Goal: Transaction & Acquisition: Subscribe to service/newsletter

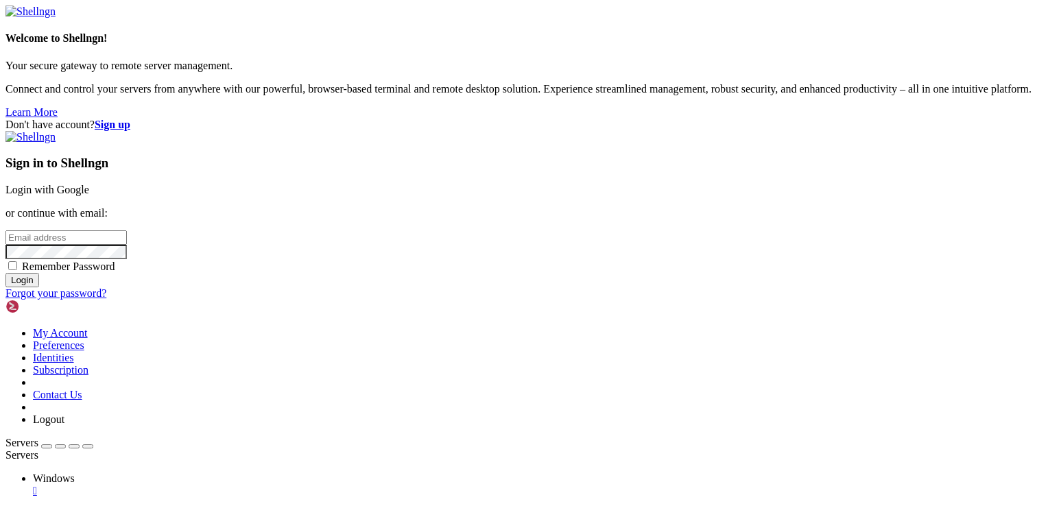
type input "[EMAIL_ADDRESS][DOMAIN_NAME]"
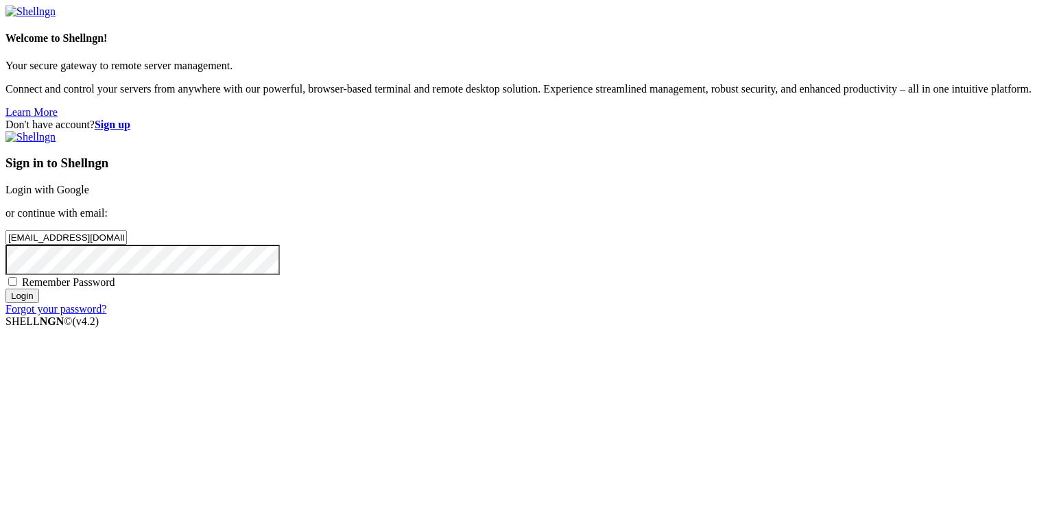
click at [39, 303] on input "Login" at bounding box center [22, 296] width 34 height 14
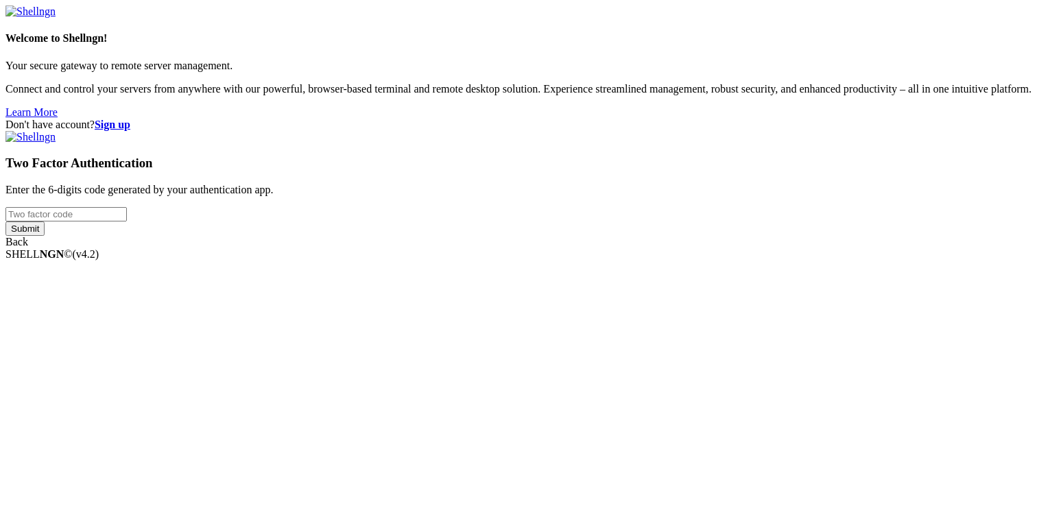
click at [127, 221] on input "number" at bounding box center [65, 214] width 121 height 14
type input "906868"
click at [5, 221] on input "Submit" at bounding box center [24, 228] width 39 height 14
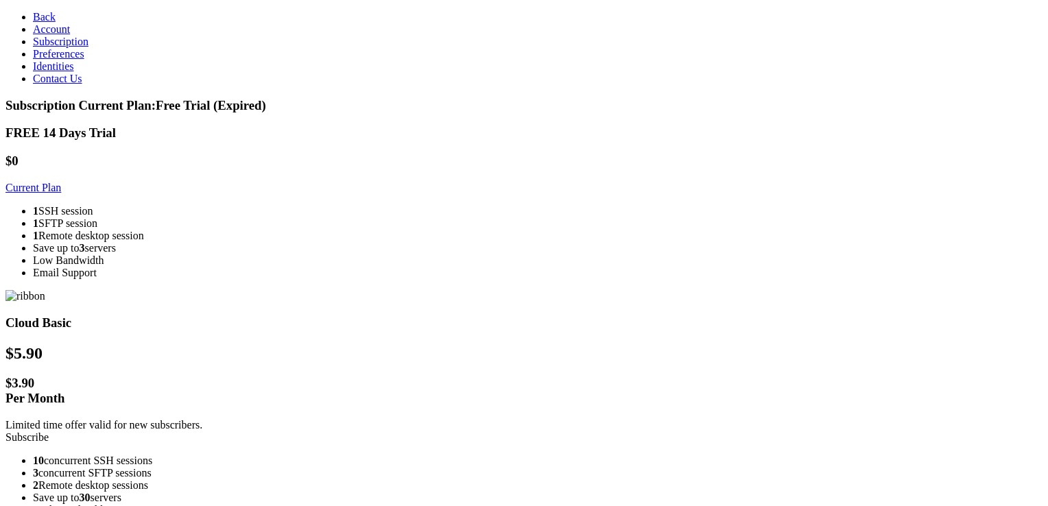
click at [49, 431] on link "Subscribe" at bounding box center [26, 437] width 43 height 12
